Goal: Task Accomplishment & Management: Manage account settings

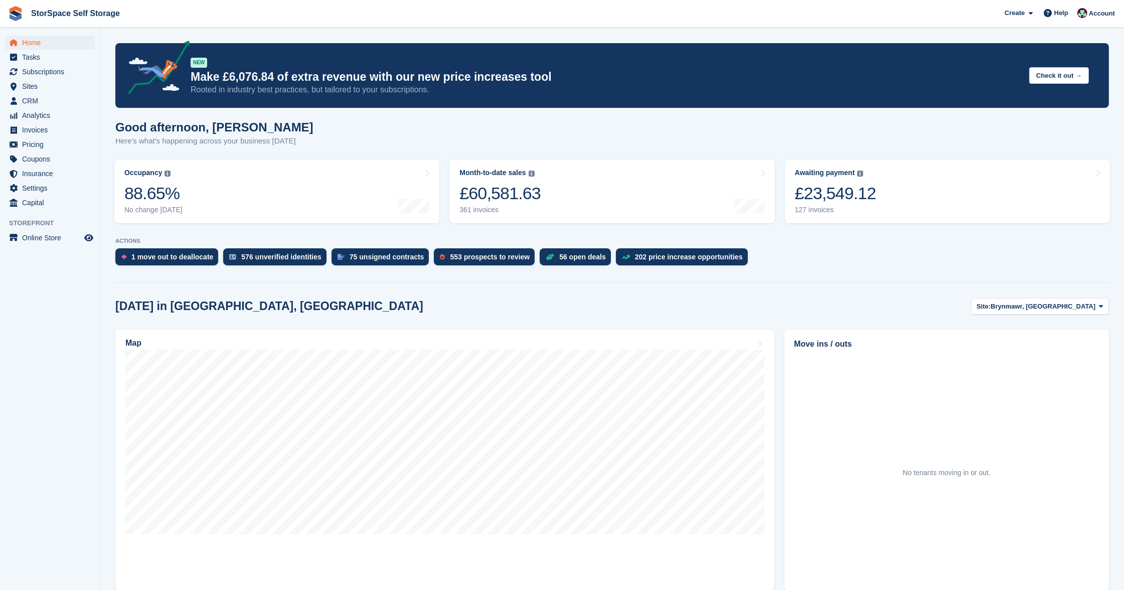
click at [1082, 302] on span "Brynmawr, [GEOGRAPHIC_DATA]" at bounding box center [1043, 307] width 105 height 10
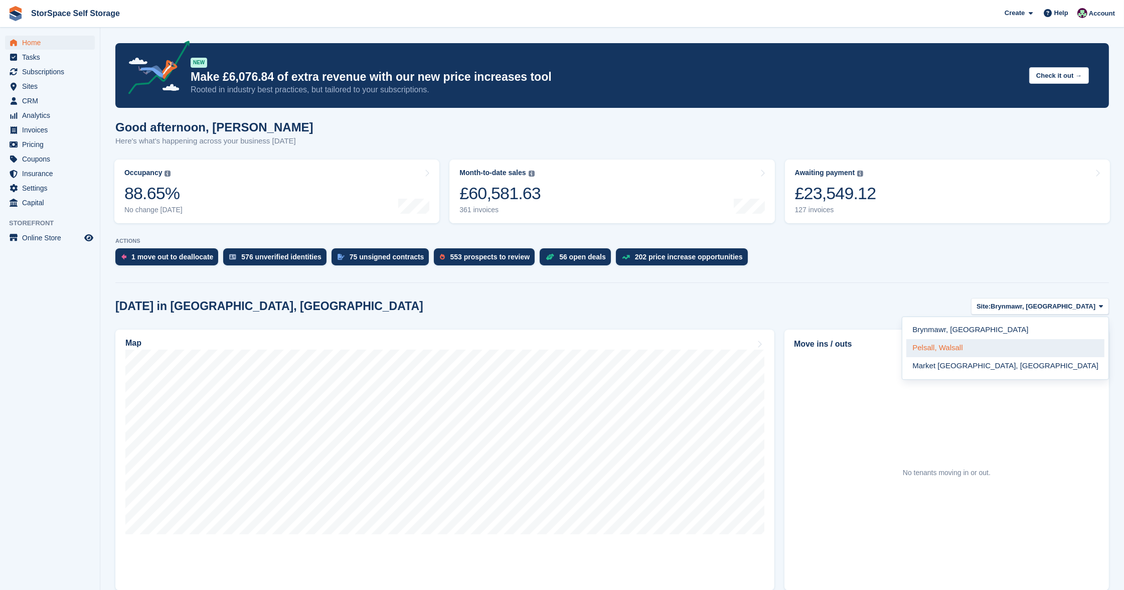
click at [1027, 339] on link "Pelsall, Walsall" at bounding box center [1006, 348] width 198 height 18
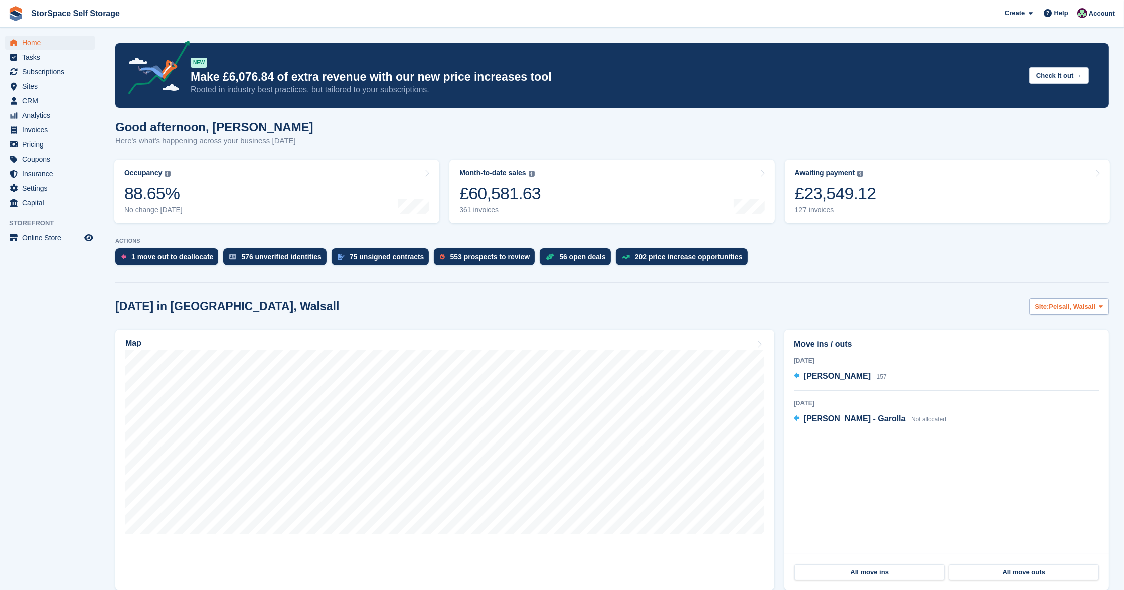
click at [1056, 307] on span "Pelsall, Walsall" at bounding box center [1073, 307] width 47 height 10
click at [1052, 371] on link "Market [GEOGRAPHIC_DATA], [GEOGRAPHIC_DATA]" at bounding box center [1006, 366] width 198 height 18
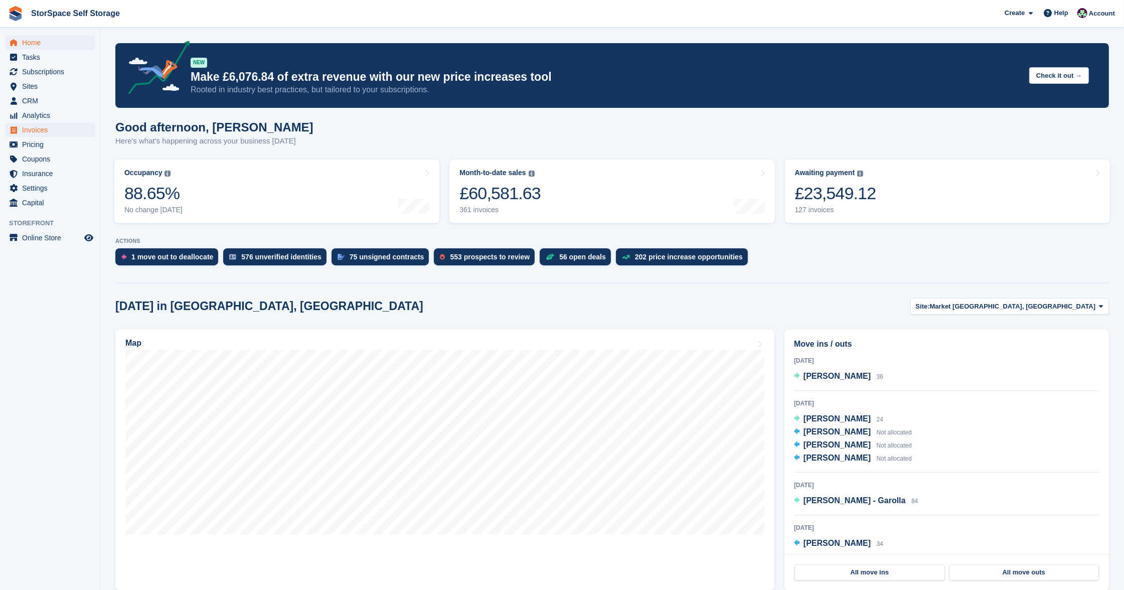
click at [43, 125] on span "Invoices" at bounding box center [52, 130] width 60 height 14
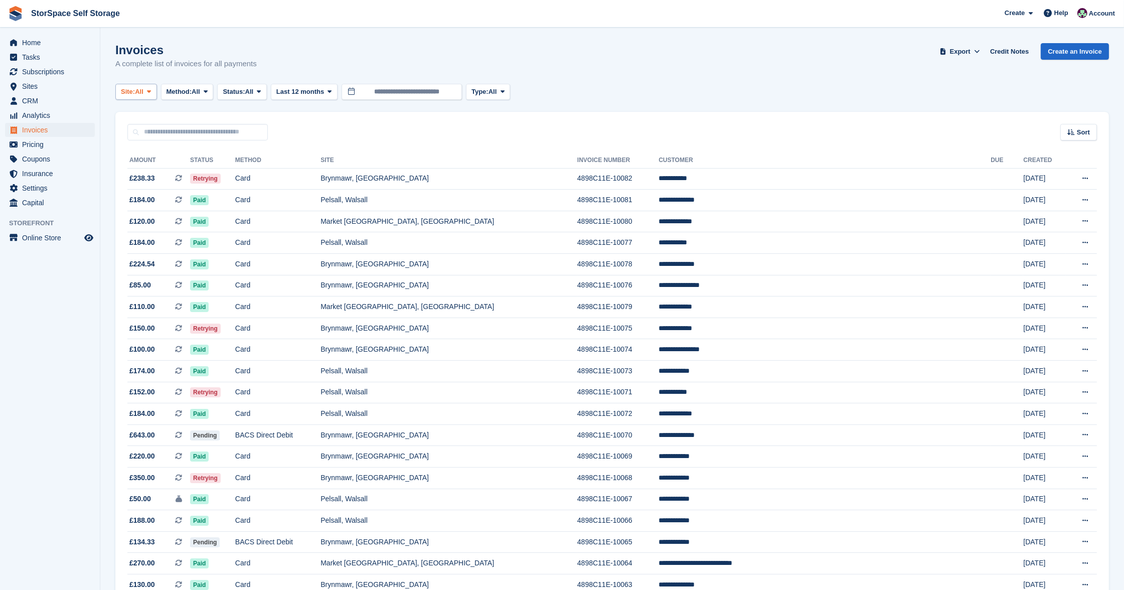
click at [132, 93] on span "Site:" at bounding box center [128, 92] width 14 height 10
click at [160, 150] on link "Pelsall, Walsall" at bounding box center [219, 151] width 198 height 18
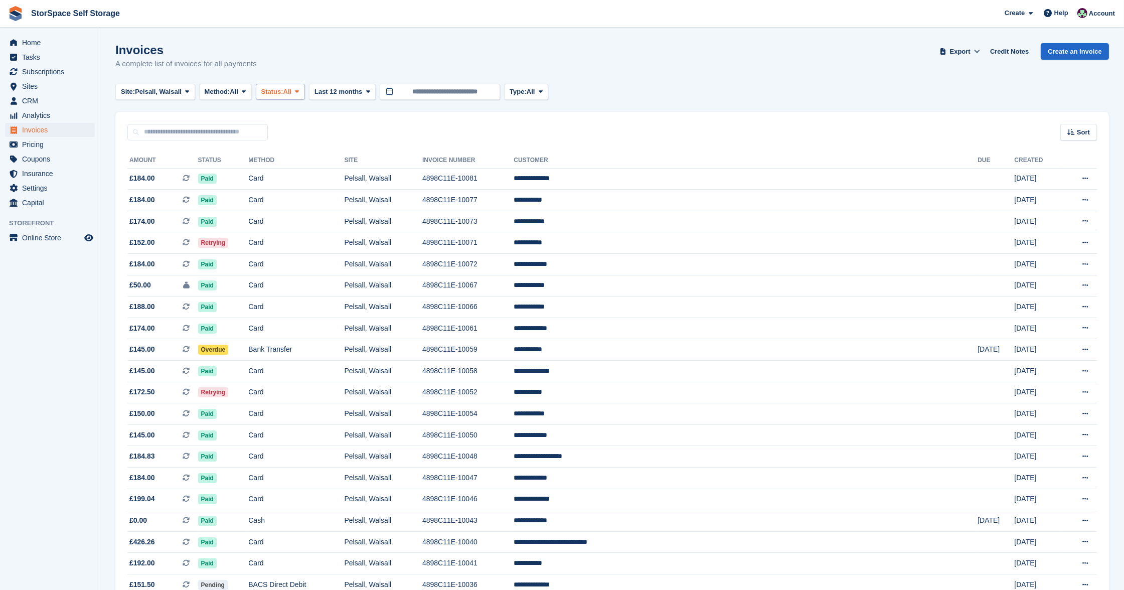
click at [282, 91] on span "Status:" at bounding box center [272, 92] width 22 height 10
click at [296, 168] on link "Open" at bounding box center [303, 170] width 87 height 18
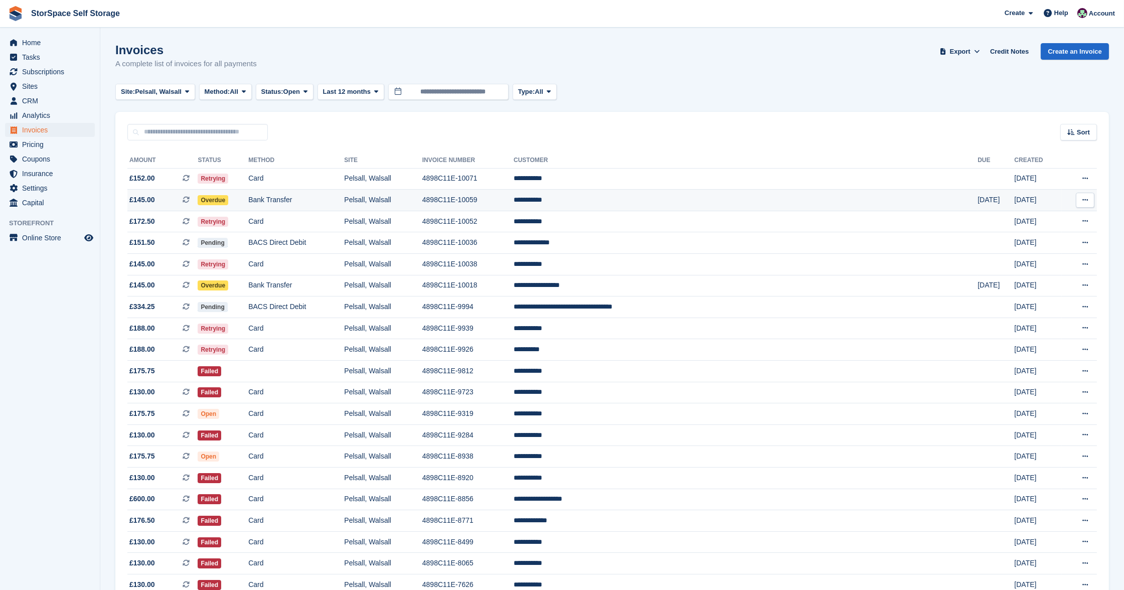
click at [344, 195] on td "Bank Transfer" at bounding box center [296, 201] width 96 height 22
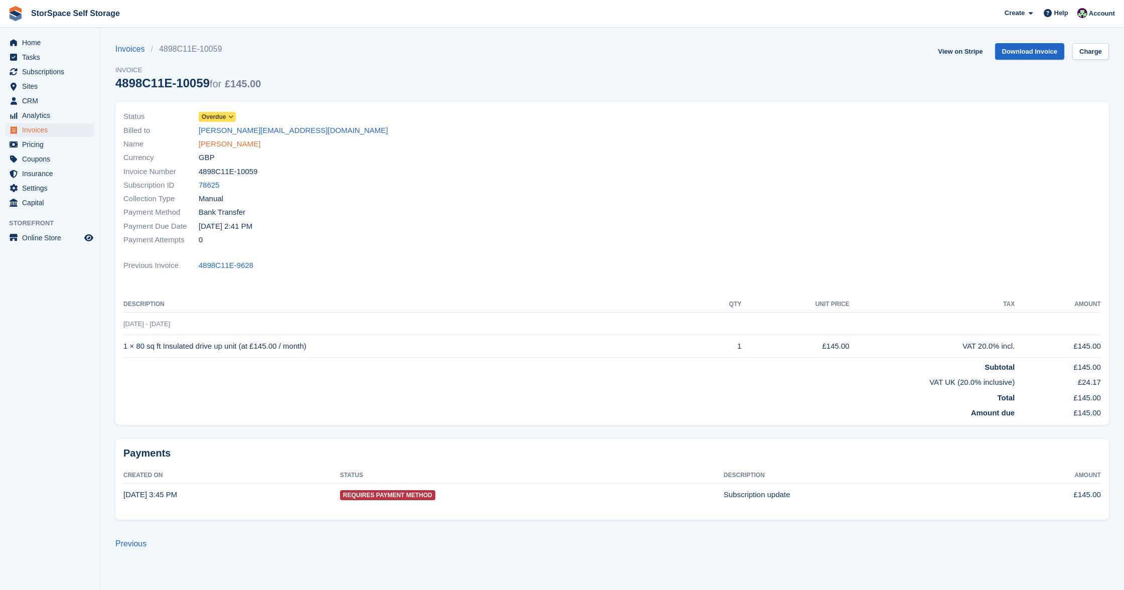
click at [234, 144] on link "[PERSON_NAME]" at bounding box center [230, 144] width 62 height 12
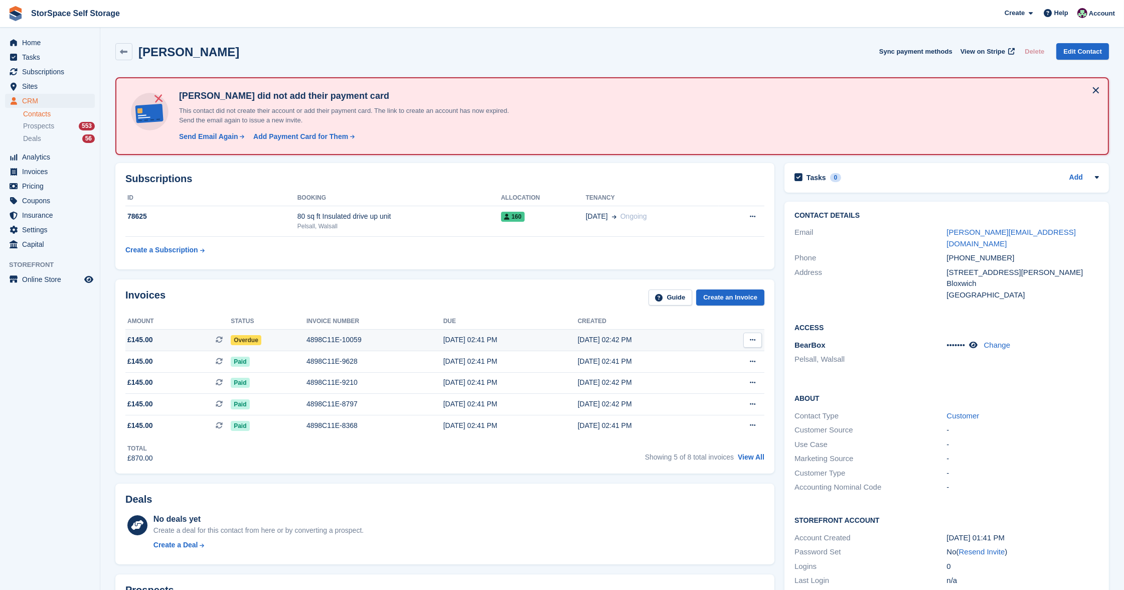
click at [301, 335] on div "Overdue" at bounding box center [269, 340] width 76 height 11
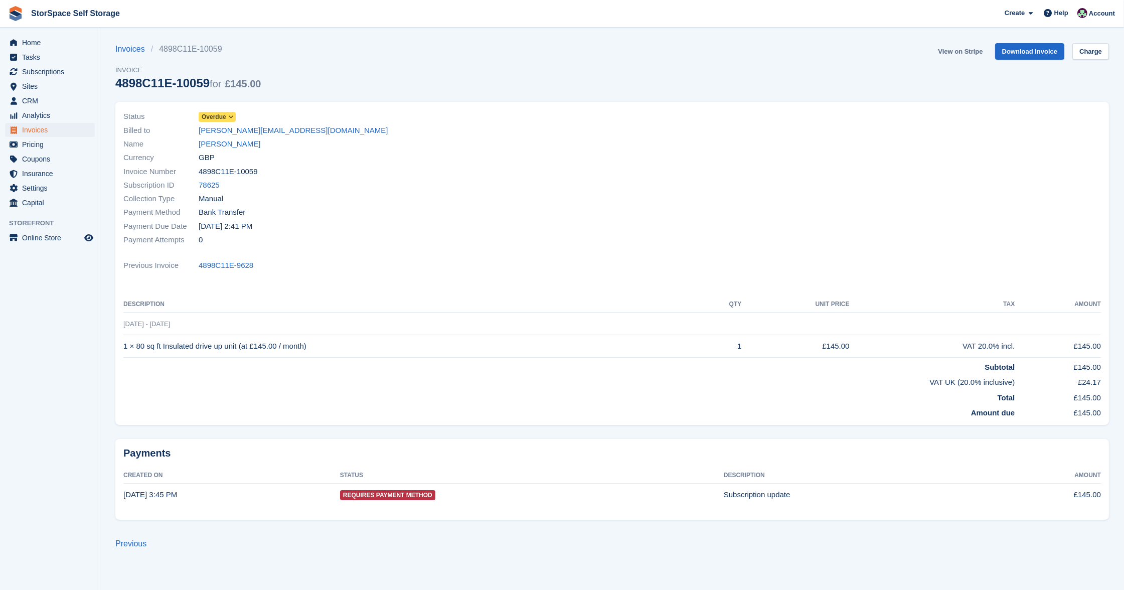
click at [967, 51] on link "View on Stripe" at bounding box center [960, 51] width 53 height 17
click at [43, 127] on span "Invoices" at bounding box center [52, 130] width 60 height 14
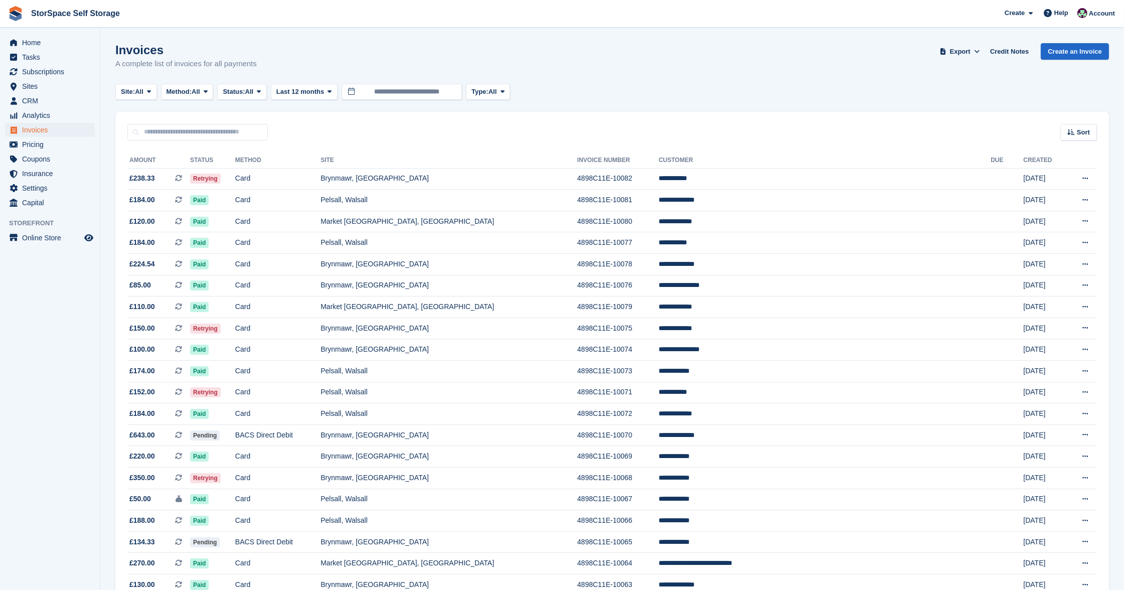
drag, startPoint x: 270, startPoint y: 90, endPoint x: 271, endPoint y: 115, distance: 25.1
click at [263, 90] on span at bounding box center [259, 92] width 8 height 8
click at [265, 165] on link "Open" at bounding box center [265, 170] width 87 height 18
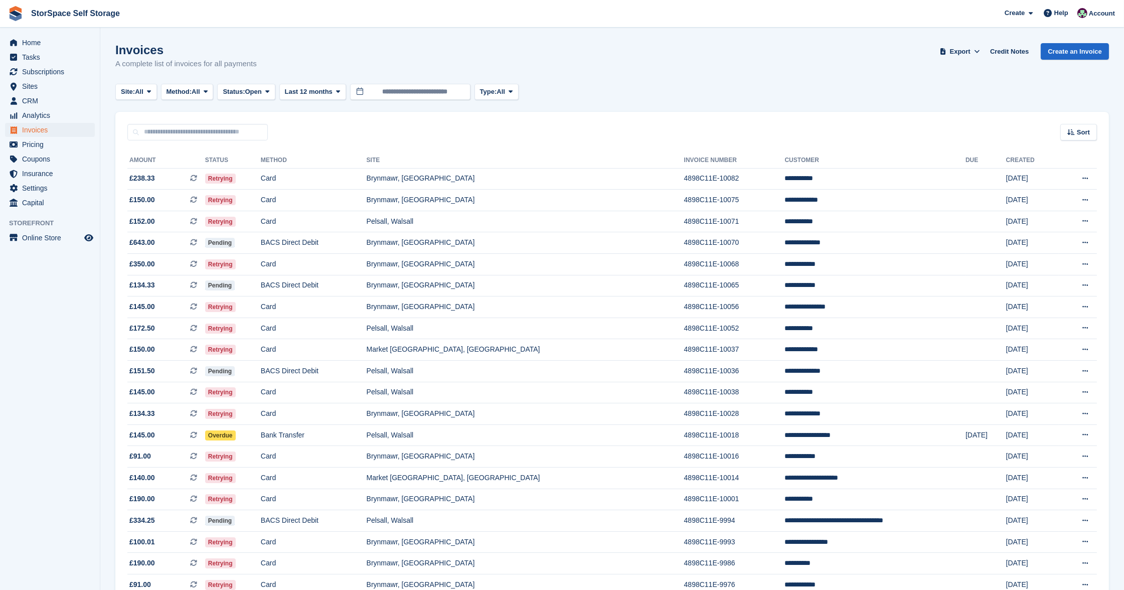
click at [133, 85] on button "Site: All" at bounding box center [136, 92] width 42 height 17
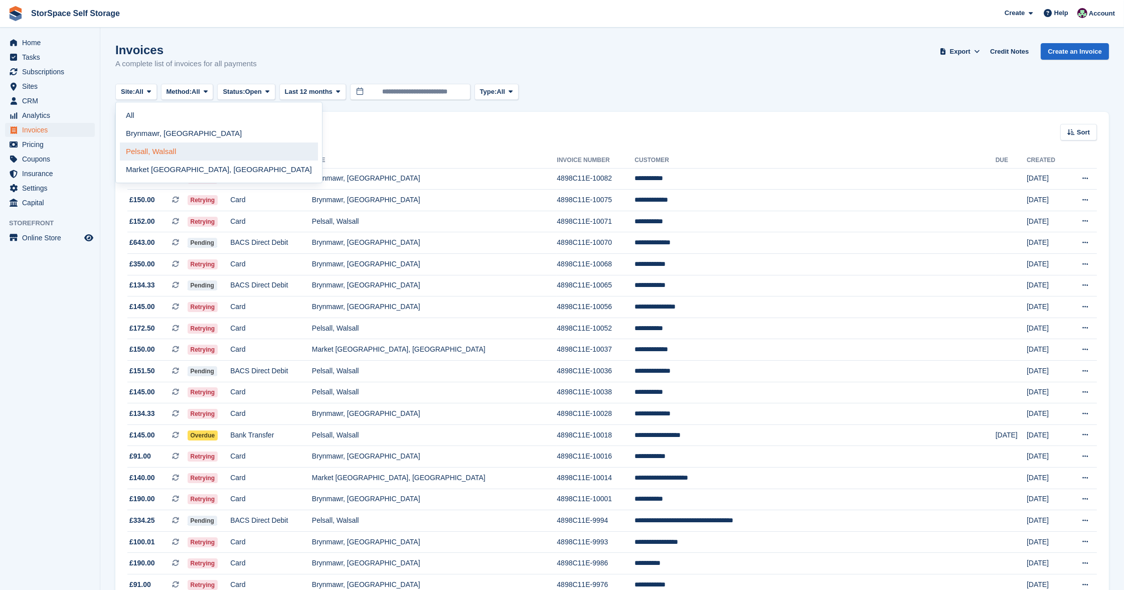
click at [155, 148] on link "Pelsall, Walsall" at bounding box center [219, 151] width 198 height 18
